Goal: Use online tool/utility: Utilize a website feature to perform a specific function

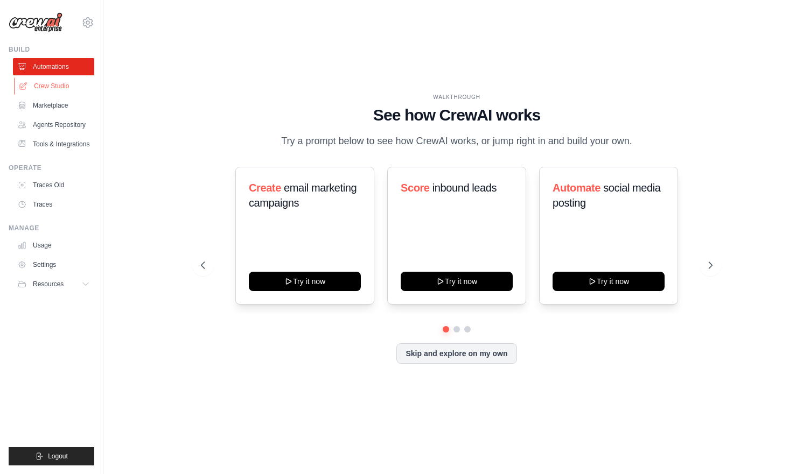
click at [66, 78] on link "Crew Studio" at bounding box center [54, 86] width 81 height 17
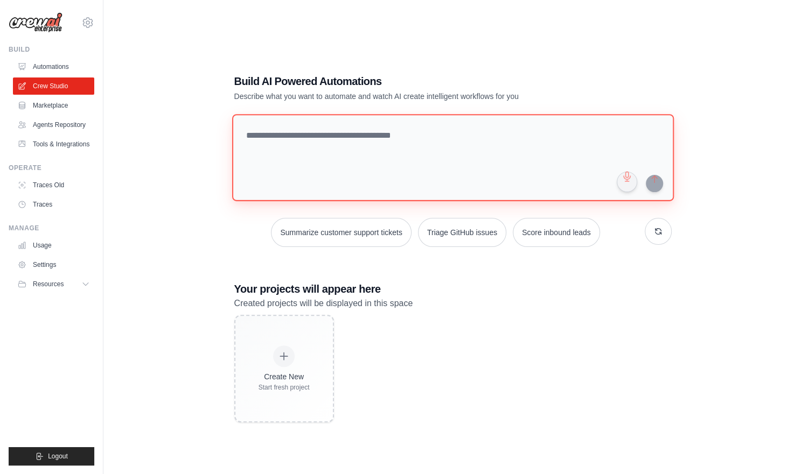
click at [308, 156] on textarea at bounding box center [451, 157] width 441 height 87
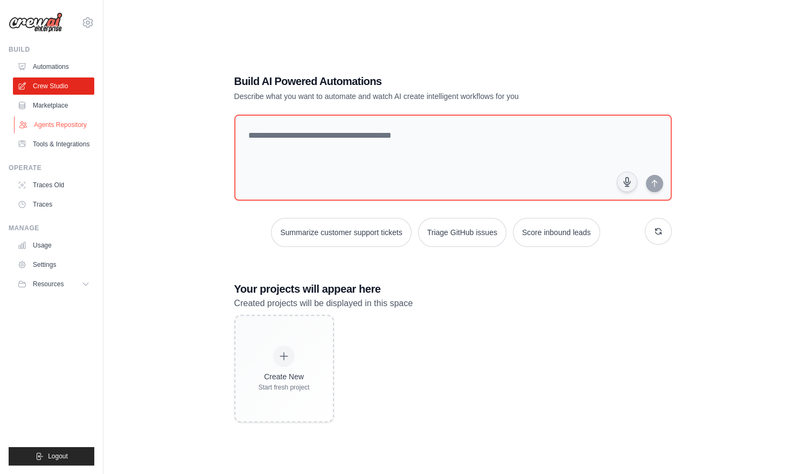
click at [90, 117] on link "Agents Repository" at bounding box center [54, 124] width 81 height 17
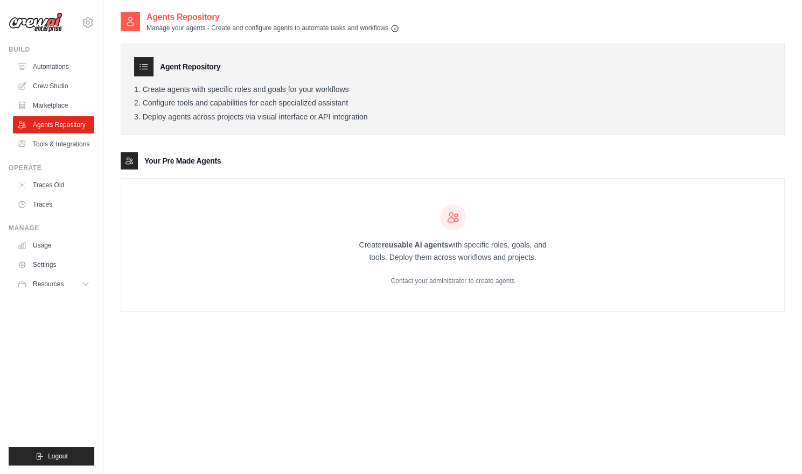
click at [408, 244] on strong "reusable AI agents" at bounding box center [414, 245] width 67 height 9
click at [440, 234] on div "Create reusable AI agents with specific roles, goals, and tools. Deploy them ac…" at bounding box center [452, 245] width 207 height 81
click at [77, 142] on link "Tools & Integrations" at bounding box center [54, 144] width 81 height 17
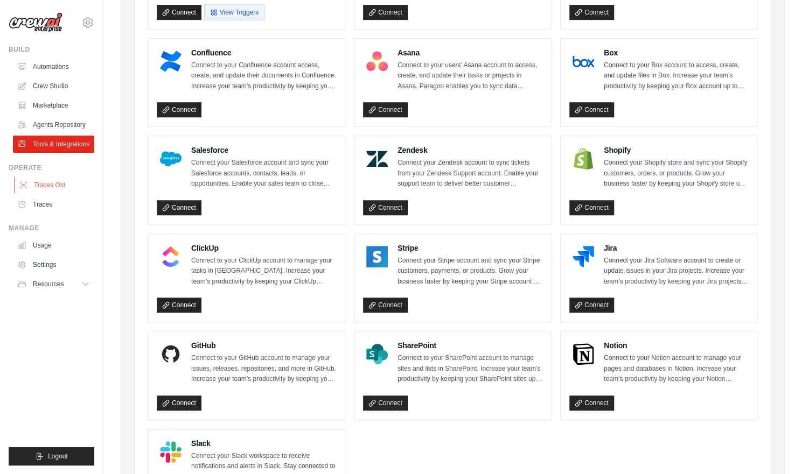
scroll to position [396, 0]
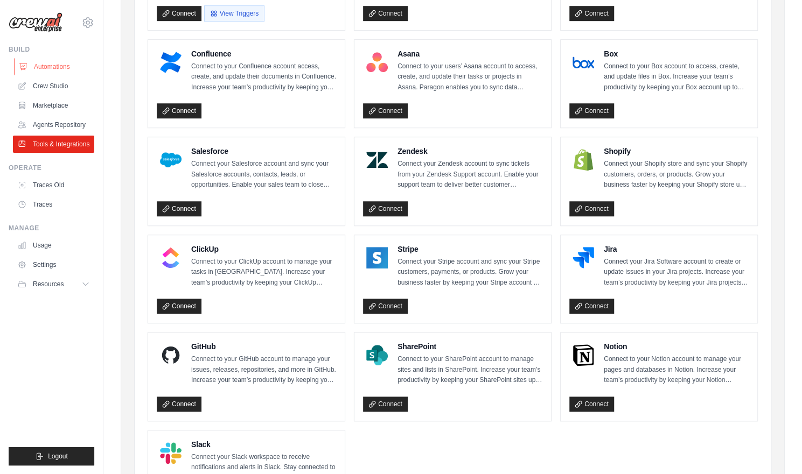
click at [52, 74] on link "Automations" at bounding box center [54, 66] width 81 height 17
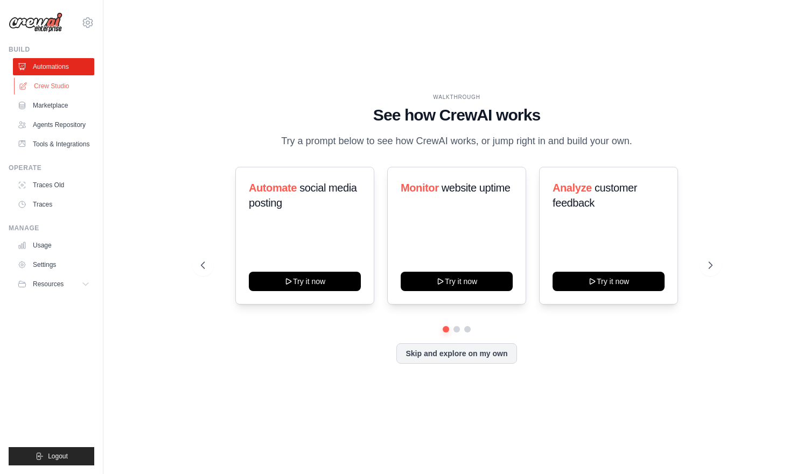
click at [57, 88] on link "Crew Studio" at bounding box center [54, 86] width 81 height 17
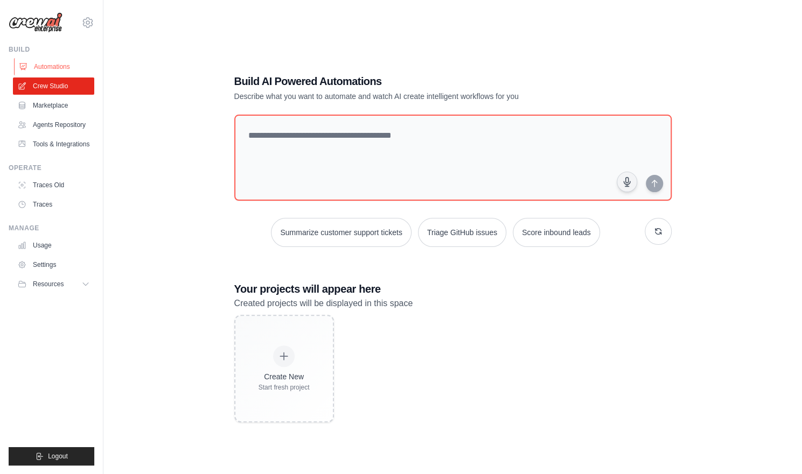
click at [58, 74] on link "Automations" at bounding box center [54, 66] width 81 height 17
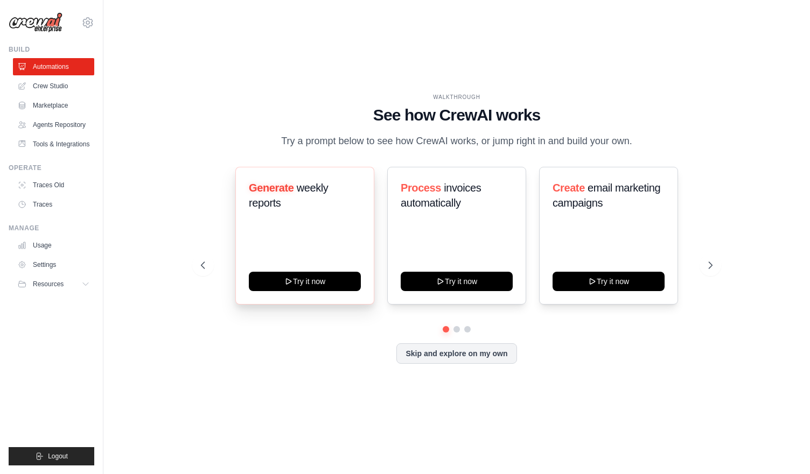
click at [342, 208] on h3 "Generate weekly reports" at bounding box center [305, 195] width 112 height 30
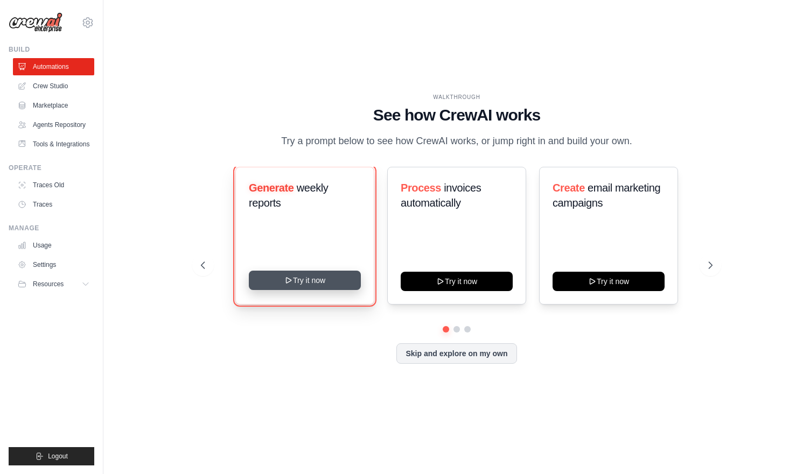
click at [331, 284] on button "Try it now" at bounding box center [305, 280] width 112 height 19
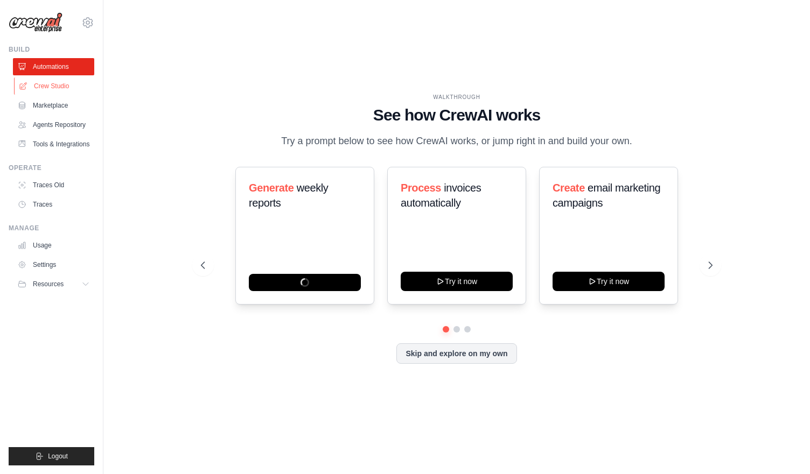
click at [81, 85] on link "Crew Studio" at bounding box center [54, 86] width 81 height 17
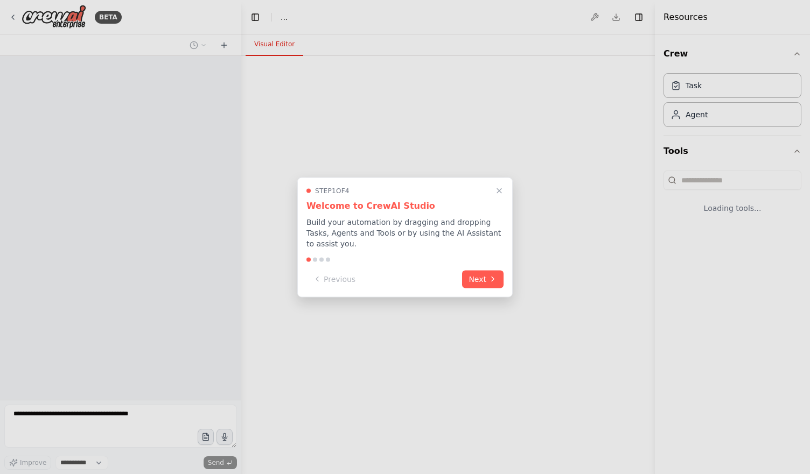
select select "****"
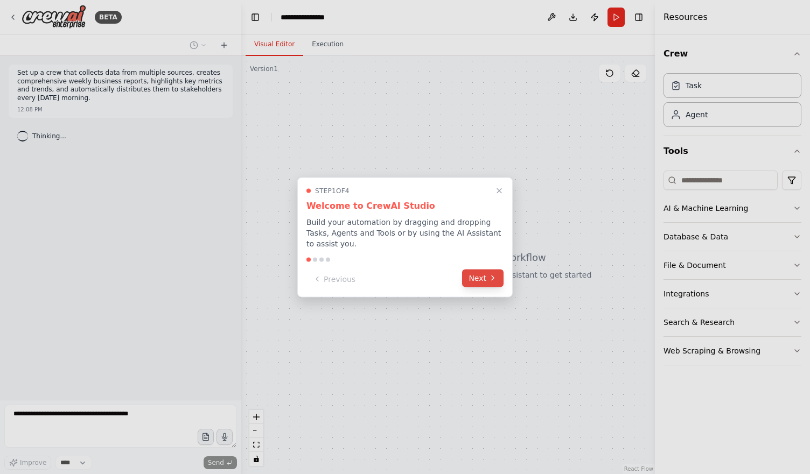
click at [471, 275] on button "Next" at bounding box center [482, 278] width 41 height 18
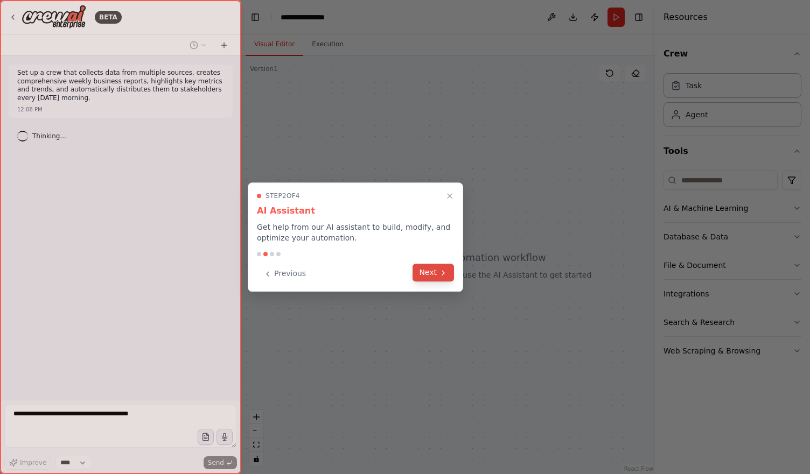
click at [439, 269] on icon at bounding box center [443, 273] width 9 height 9
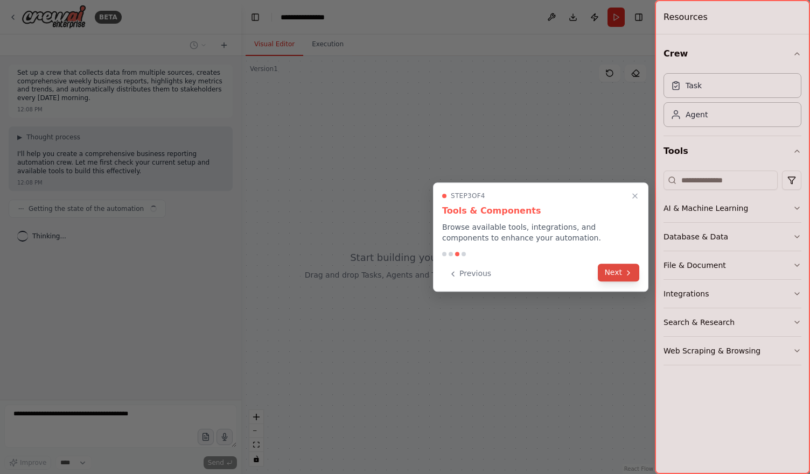
click at [607, 276] on button "Next" at bounding box center [618, 273] width 41 height 18
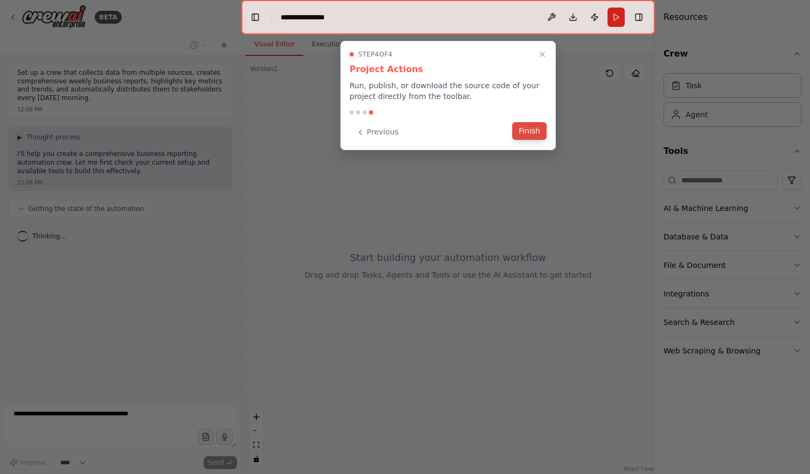
click at [523, 130] on button "Finish" at bounding box center [529, 131] width 34 height 18
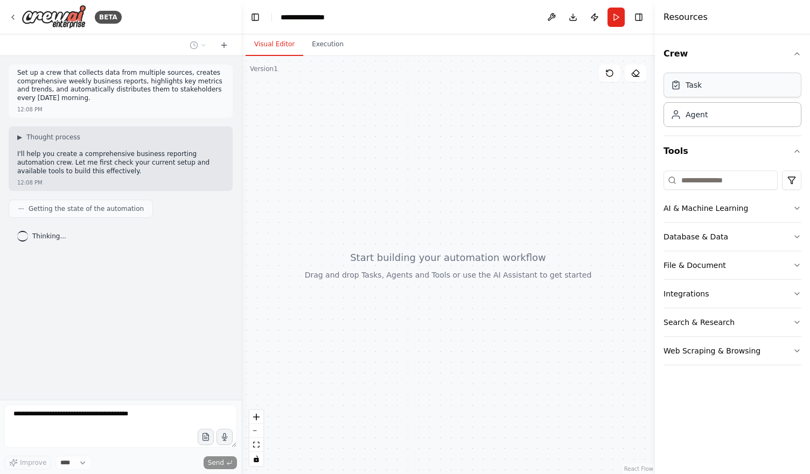
click at [719, 92] on div "Task" at bounding box center [732, 85] width 138 height 25
click at [7, 16] on div "BETA" at bounding box center [120, 17] width 241 height 34
click at [38, 16] on img at bounding box center [54, 17] width 65 height 24
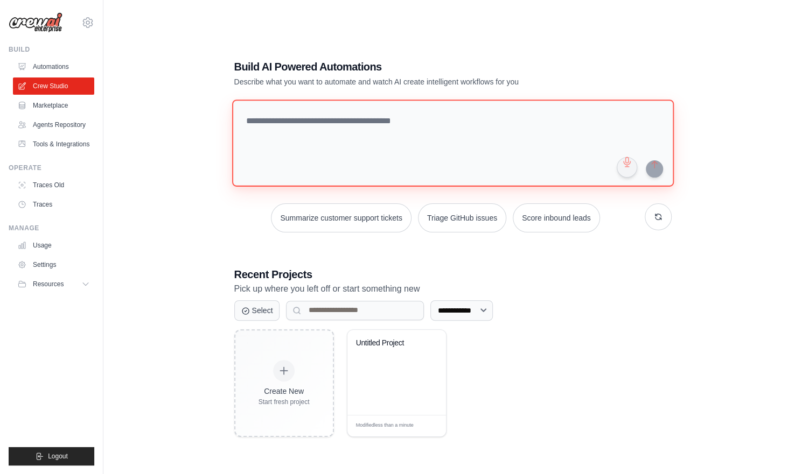
click at [308, 134] on textarea at bounding box center [451, 143] width 441 height 87
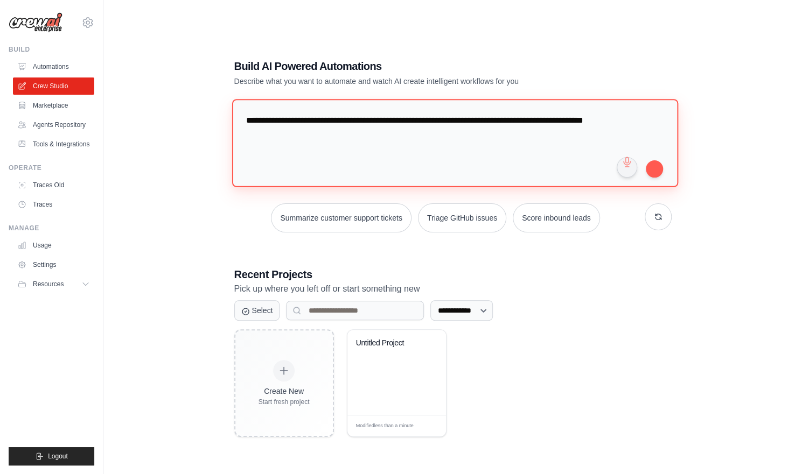
drag, startPoint x: 630, startPoint y: 125, endPoint x: 448, endPoint y: 141, distance: 182.6
click at [448, 141] on textarea "**********" at bounding box center [454, 143] width 446 height 88
click at [551, 125] on textarea "**********" at bounding box center [454, 143] width 446 height 88
drag, startPoint x: 628, startPoint y: 125, endPoint x: 223, endPoint y: 125, distance: 404.8
click at [233, 121] on textarea "**********" at bounding box center [454, 143] width 446 height 88
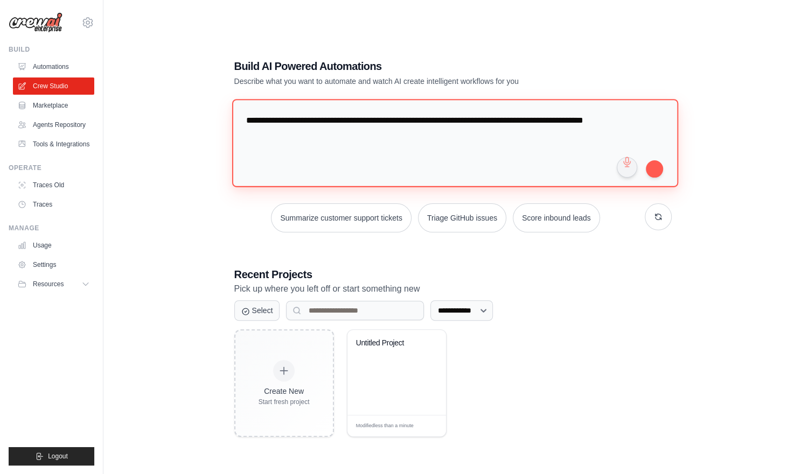
type textarea "**********"
